Goal: Task Accomplishment & Management: Manage account settings

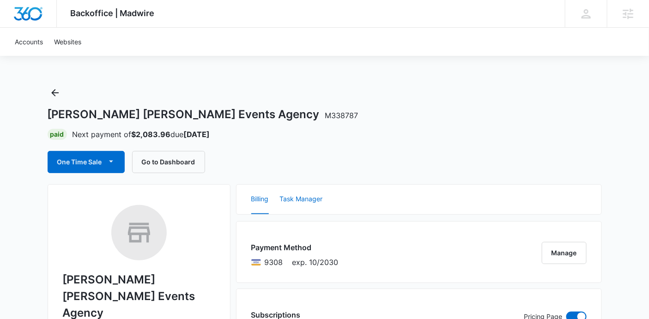
click at [310, 194] on button "Task Manager" at bounding box center [301, 200] width 43 height 30
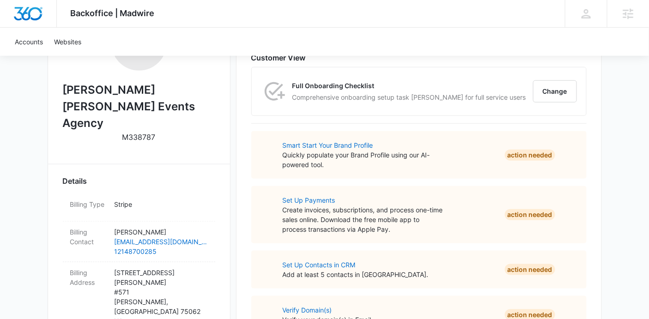
scroll to position [185, 0]
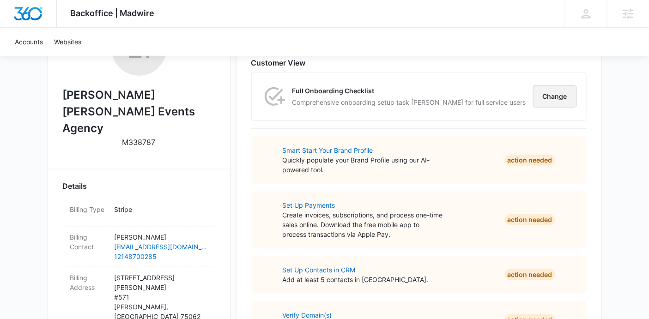
click at [573, 103] on button "Change" at bounding box center [555, 96] width 44 height 22
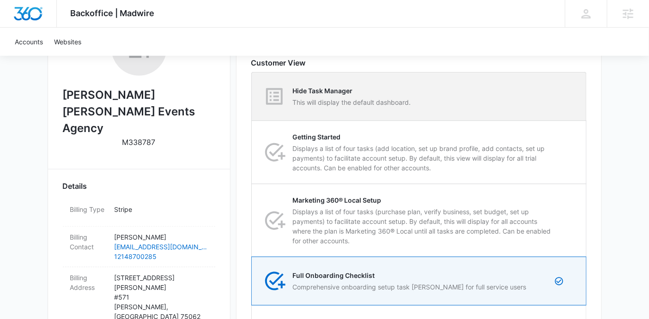
click at [531, 111] on div "Hide Task Manager This will display the default dashboard." at bounding box center [419, 97] width 334 height 48
click at [252, 97] on input "Hide Task Manager This will display the default dashboard." at bounding box center [252, 97] width 0 height 0
radio input "true"
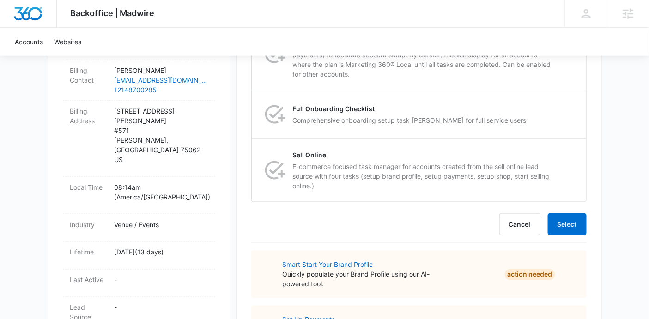
scroll to position [375, 0]
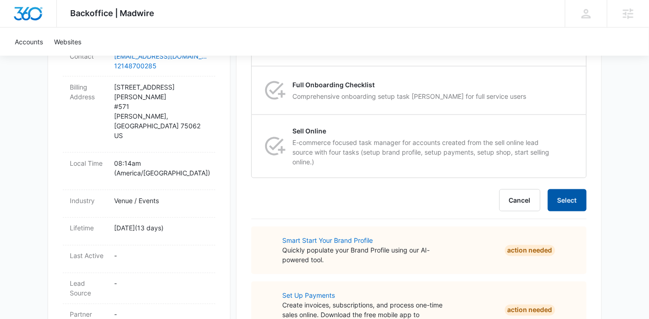
click at [568, 207] on button "Select" at bounding box center [567, 200] width 39 height 22
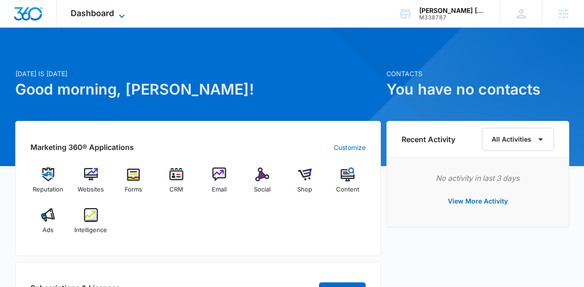
click at [105, 16] on span "Dashboard" at bounding box center [92, 13] width 43 height 10
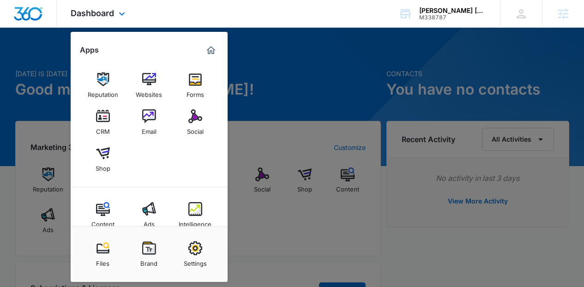
click at [185, 231] on div "Files Brand Settings" at bounding box center [149, 254] width 157 height 56
click at [190, 247] on img at bounding box center [195, 249] width 14 height 14
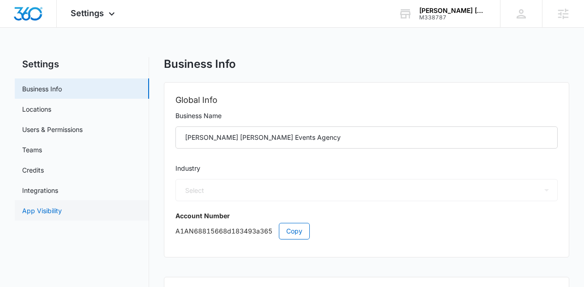
select select "24"
select select "US"
select select "America/Chicago"
click at [62, 208] on link "App Visibility" at bounding box center [42, 211] width 40 height 10
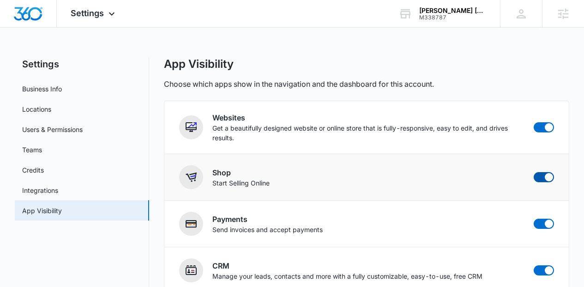
click at [544, 175] on span at bounding box center [544, 177] width 20 height 10
click at [534, 172] on input "checkbox" at bounding box center [533, 172] width 0 height 0
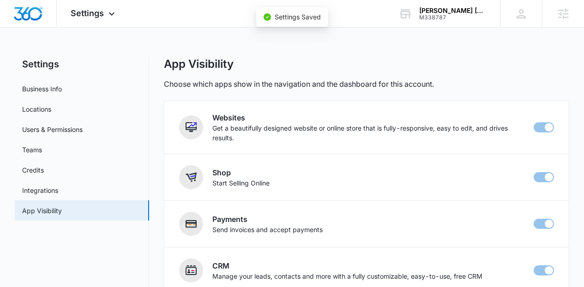
checkbox input "false"
click at [110, 20] on div "Settings Apps Reputation Websites Forms CRM Email Social Content Ads Intelligen…" at bounding box center [94, 13] width 74 height 27
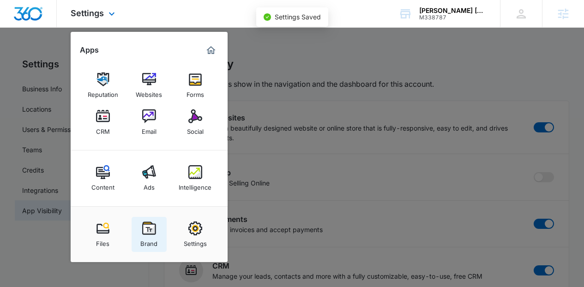
click at [144, 231] on img at bounding box center [149, 229] width 14 height 14
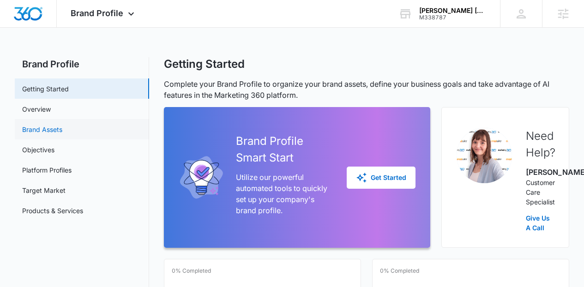
click at [62, 132] on link "Brand Assets" at bounding box center [42, 130] width 40 height 10
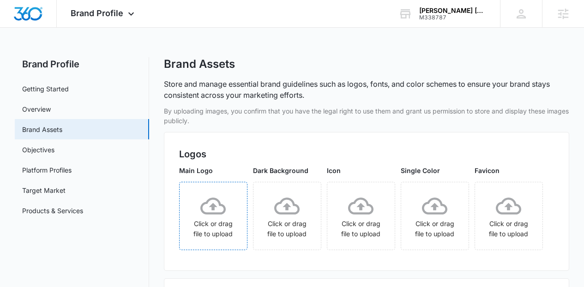
click at [240, 236] on div "Click or drag file to upload" at bounding box center [213, 217] width 67 height 46
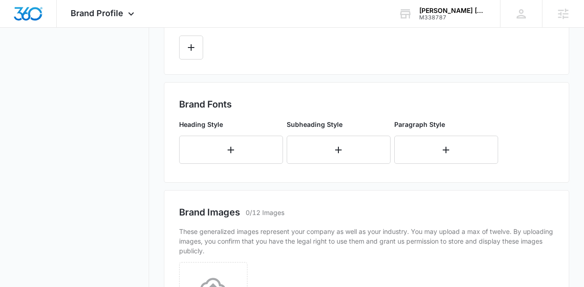
scroll to position [335, 0]
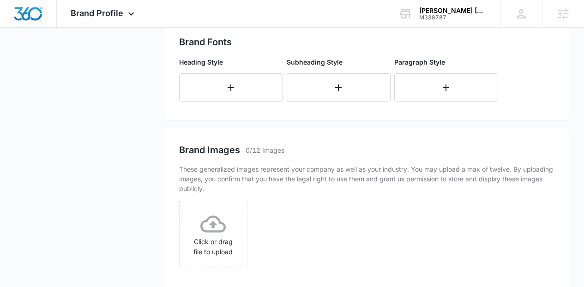
scroll to position [345, 0]
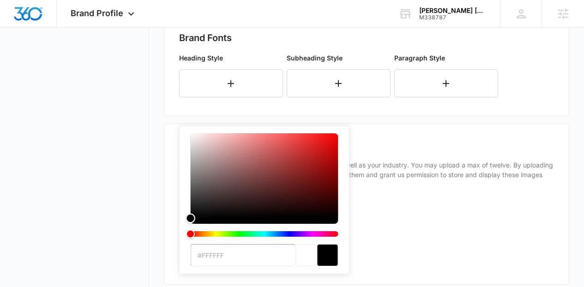
drag, startPoint x: 217, startPoint y: 151, endPoint x: 165, endPoint y: 277, distance: 136.7
click at [165, 277] on div "By uploading images, you confirm that you have the legal right to use them and …" at bounding box center [367, 67] width 406 height 612
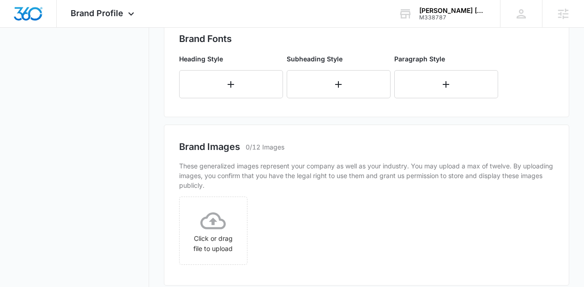
scroll to position [51, 0]
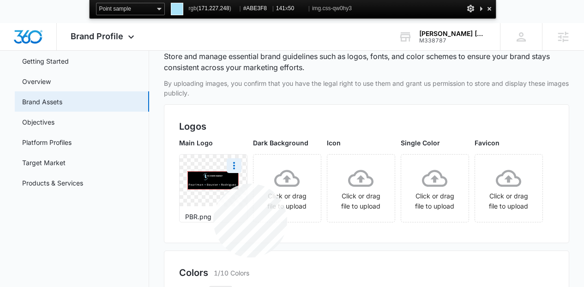
click at [213, 184] on img at bounding box center [213, 181] width 51 height 18
click at [487, 11] on div at bounding box center [489, 9] width 9 height 12
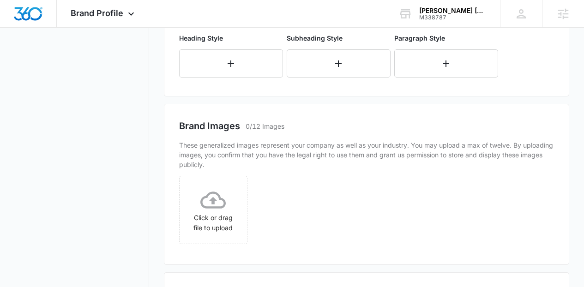
scroll to position [359, 0]
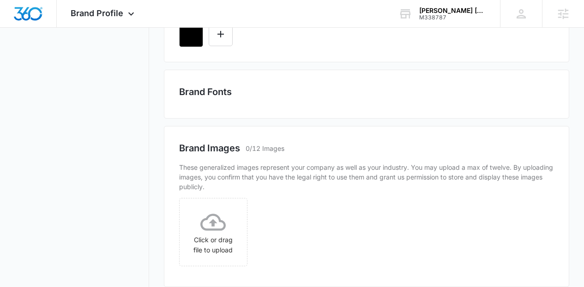
scroll to position [296, 0]
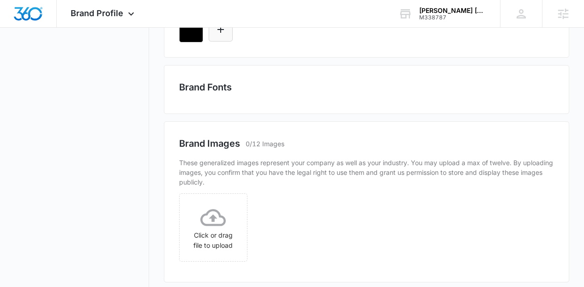
click at [209, 42] on button "Edit Color" at bounding box center [221, 30] width 24 height 24
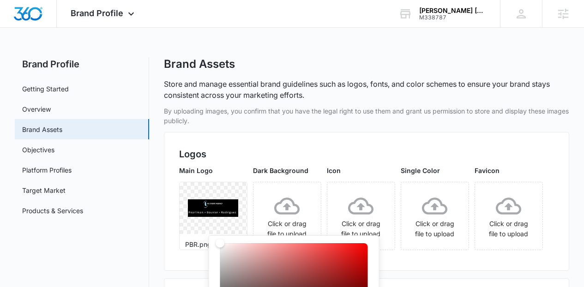
type input "#ABE3F8"
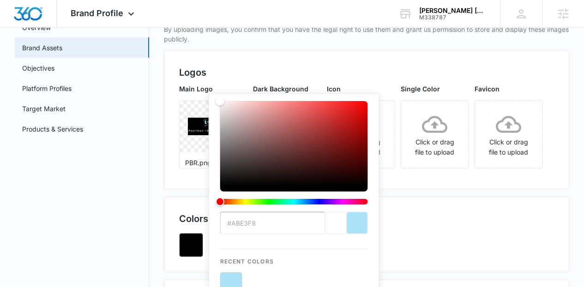
click at [489, 174] on div "Main Logo PBR.png Dark Background Click or drag file to upload Icon Click or dr…" at bounding box center [366, 129] width 375 height 90
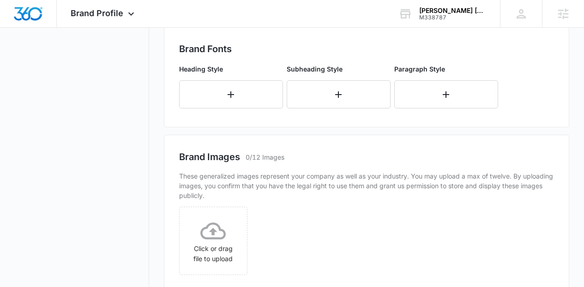
scroll to position [321, 0]
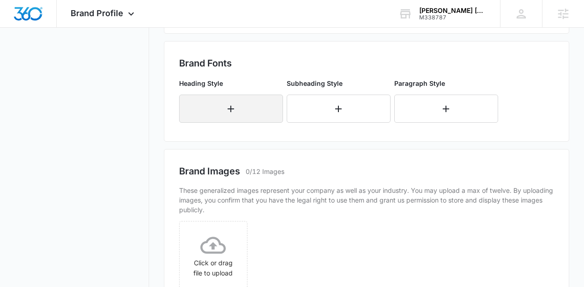
click at [255, 123] on button "button" at bounding box center [231, 109] width 104 height 28
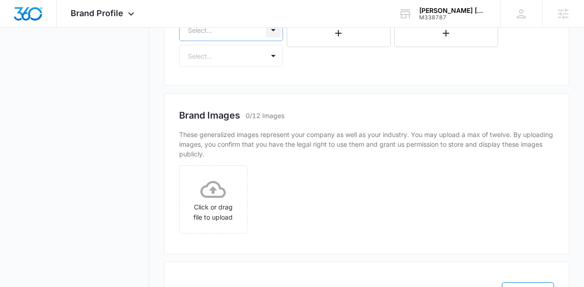
scroll to position [428, 0]
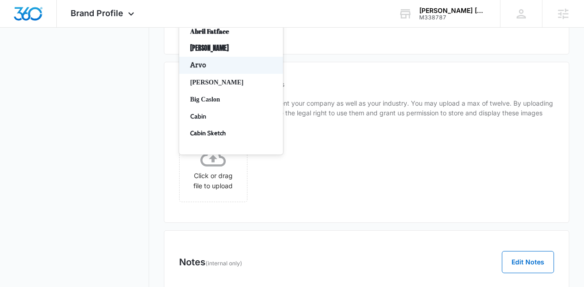
click at [239, 70] on p "Arvo" at bounding box center [230, 65] width 80 height 10
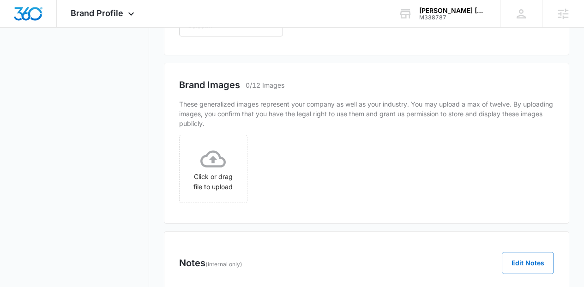
click at [239, 40] on div "Heading Style Arvo Select... Subheading Style Paragraph Style" at bounding box center [352, 4] width 346 height 73
click at [224, 31] on div at bounding box center [220, 26] width 64 height 12
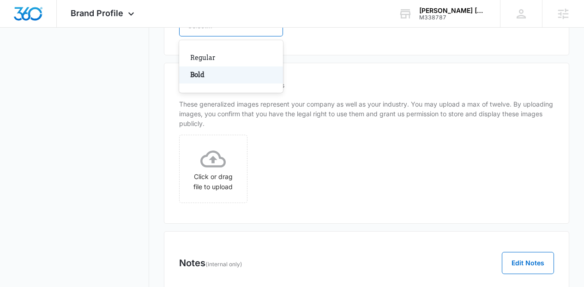
click at [221, 80] on p "Bold" at bounding box center [230, 75] width 80 height 10
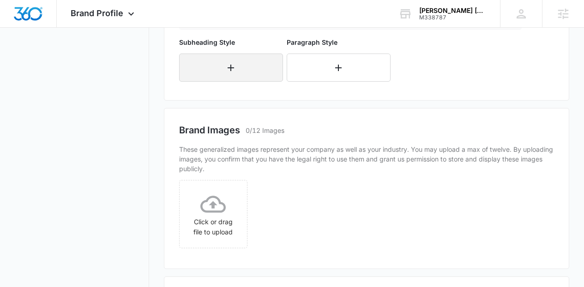
click at [233, 73] on icon "button" at bounding box center [230, 67] width 11 height 11
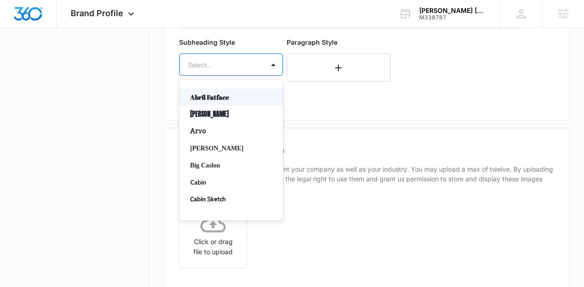
scroll to position [494, 0]
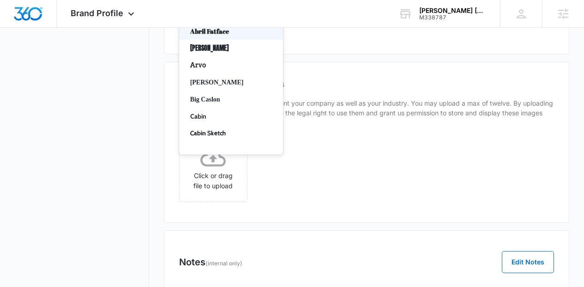
click at [213, 70] on p "Arvo" at bounding box center [230, 65] width 80 height 10
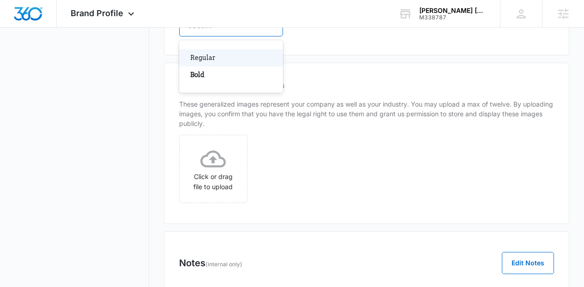
click at [228, 36] on div "Select..." at bounding box center [222, 25] width 85 height 21
click at [225, 67] on div "Regular" at bounding box center [231, 57] width 104 height 17
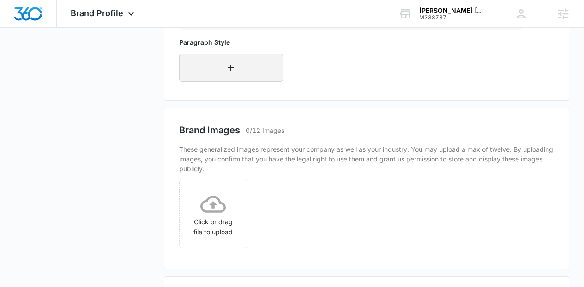
click at [247, 82] on button "button" at bounding box center [231, 68] width 104 height 28
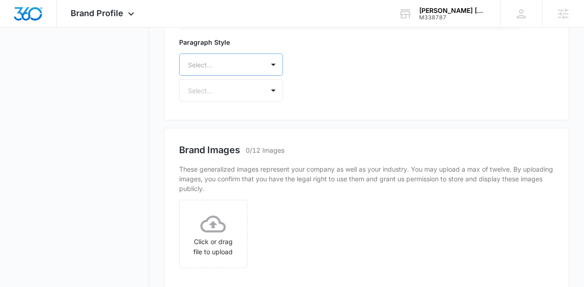
scroll to position [560, 0]
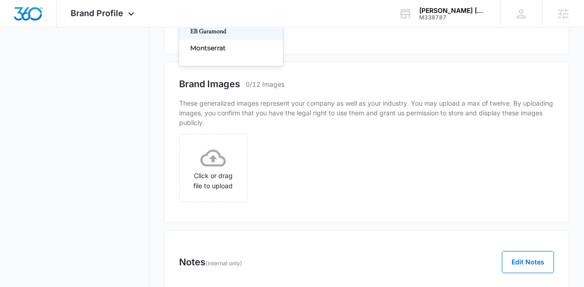
type input "mon"
click at [228, 53] on p "Montserrat" at bounding box center [230, 48] width 80 height 10
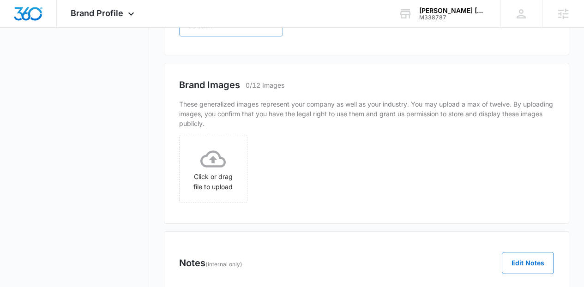
click at [226, 31] on div at bounding box center [220, 26] width 64 height 12
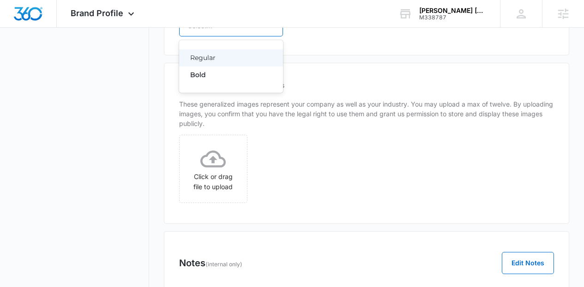
click at [226, 63] on p "Regular" at bounding box center [230, 58] width 80 height 10
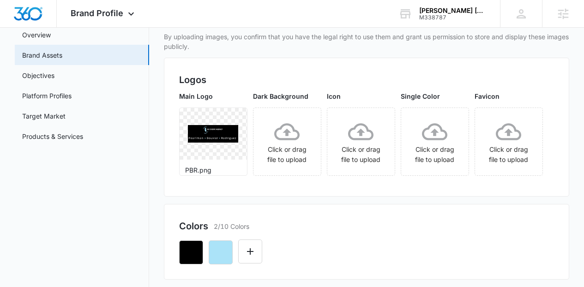
scroll to position [0, 0]
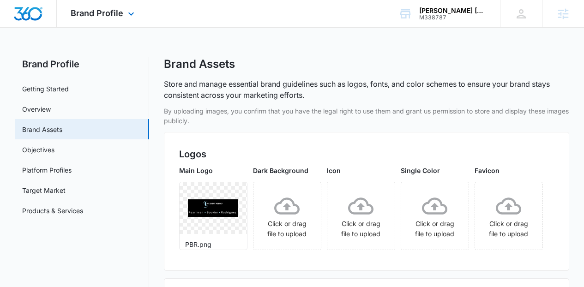
click at [15, 16] on img "Dashboard" at bounding box center [28, 14] width 30 height 14
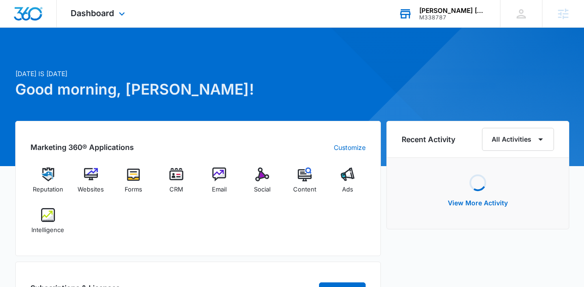
click at [435, 18] on div "M338787" at bounding box center [452, 17] width 67 height 6
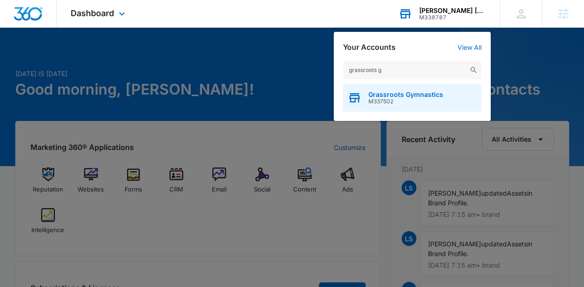
type input "grassroots g"
click at [403, 97] on span "Grassroots Gymnastics" at bounding box center [406, 94] width 75 height 7
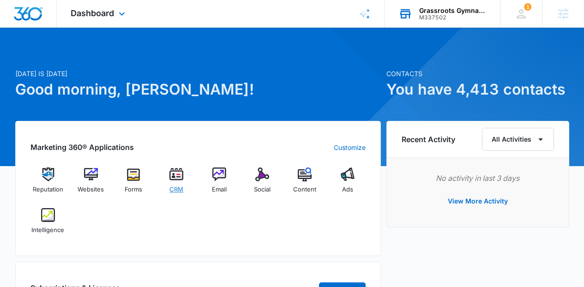
click at [189, 177] on div "CRM" at bounding box center [177, 184] width 36 height 33
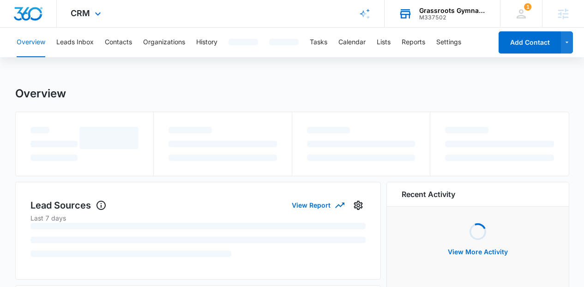
drag, startPoint x: 190, startPoint y: 177, endPoint x: 167, endPoint y: 103, distance: 78.3
click at [85, 5] on div "CRM Apps Reputation Websites Forms CRM Email Social Content Ads Intelligence Fi…" at bounding box center [87, 13] width 60 height 27
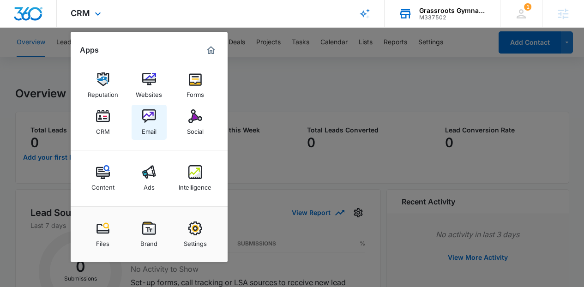
click at [161, 115] on link "Email" at bounding box center [149, 122] width 35 height 35
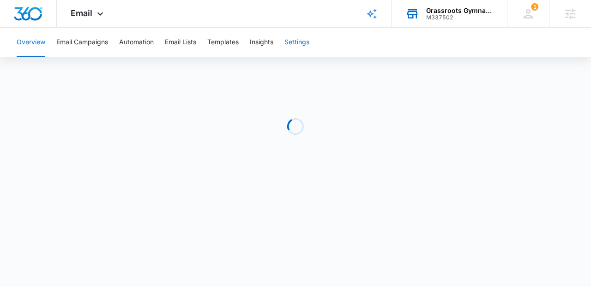
click at [298, 43] on button "Settings" at bounding box center [296, 43] width 25 height 30
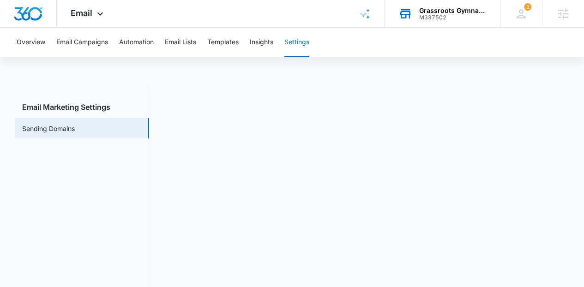
click at [574, 133] on main "Email Marketing Settings Sending Domains" at bounding box center [292, 197] width 584 height 221
click at [570, 129] on main "Email Marketing Settings Sending Domains" at bounding box center [292, 197] width 584 height 221
drag, startPoint x: 583, startPoint y: 93, endPoint x: 583, endPoint y: 131, distance: 38.3
click at [583, 132] on main "Email Marketing Settings Sending Domains" at bounding box center [292, 197] width 584 height 221
click at [100, 12] on icon at bounding box center [100, 16] width 11 height 11
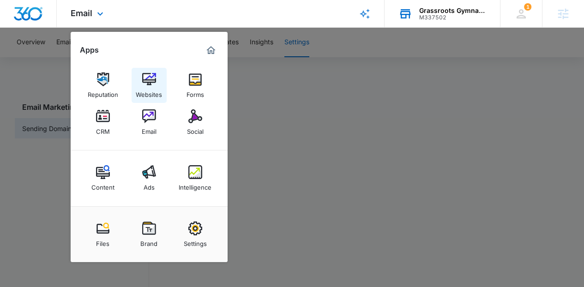
click at [133, 82] on link "Websites" at bounding box center [149, 85] width 35 height 35
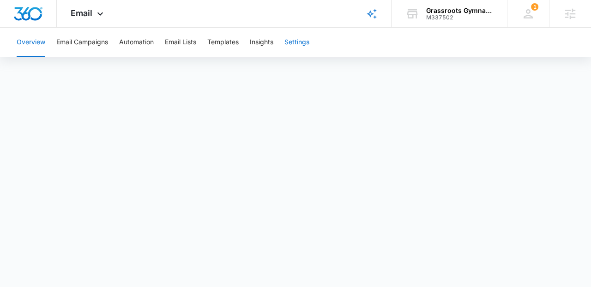
click at [302, 47] on button "Settings" at bounding box center [296, 43] width 25 height 30
